Goal: Check status

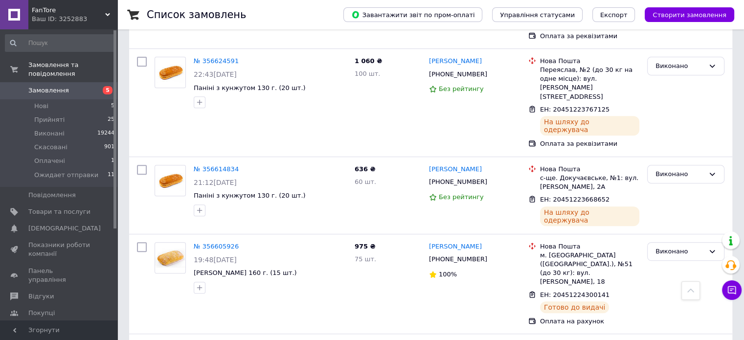
scroll to position [4127, 0]
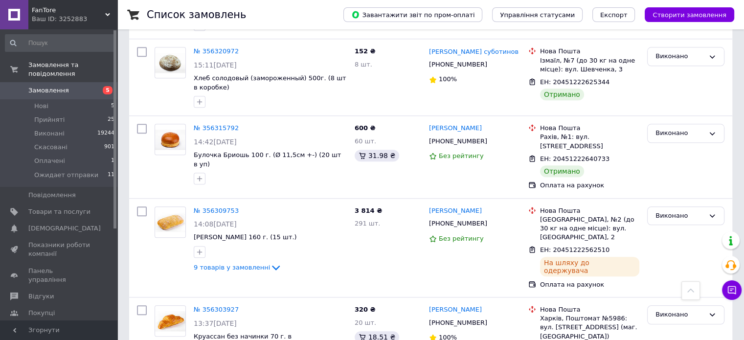
scroll to position [1027, 0]
click at [219, 206] on link "№ 356309753" at bounding box center [216, 209] width 45 height 7
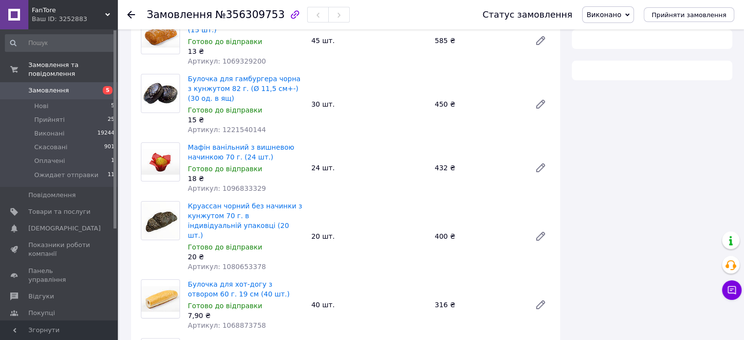
scroll to position [98, 0]
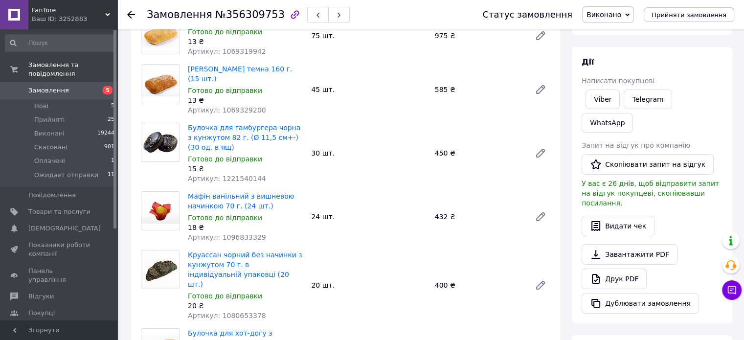
click at [40, 325] on span "Каталог ProSale" at bounding box center [54, 329] width 53 height 9
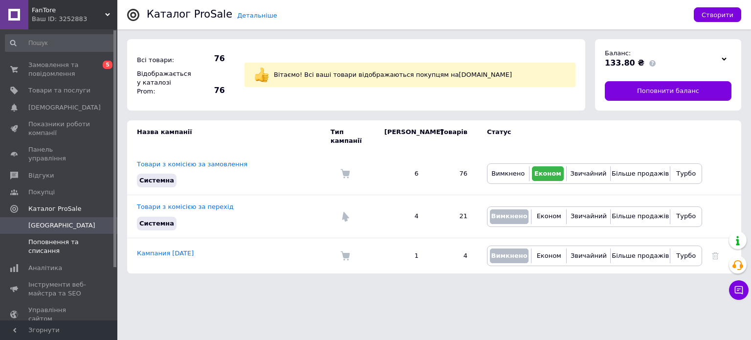
click at [46, 238] on span "Поповнення та списання" at bounding box center [59, 247] width 62 height 18
